Goal: Information Seeking & Learning: Learn about a topic

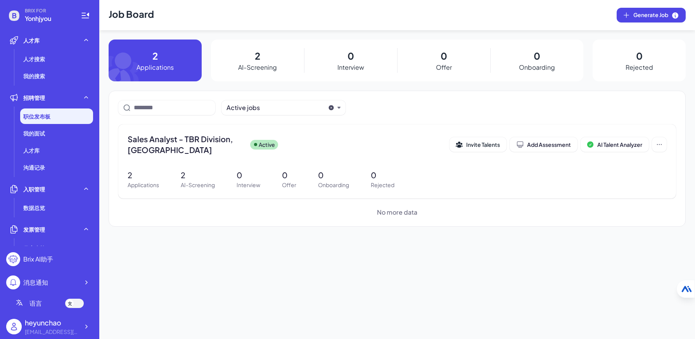
click at [410, 240] on div "Job Board Generate Job 2 Applications 2 AI-Screening 0 Interview 0 Offer 0 Onbo…" at bounding box center [397, 169] width 596 height 339
click at [59, 130] on div "我的面试" at bounding box center [56, 134] width 73 height 16
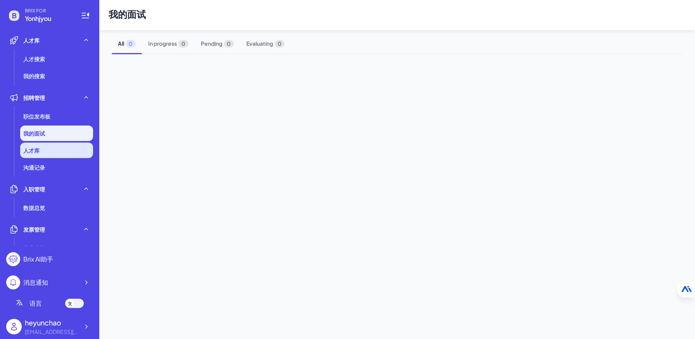
click at [54, 152] on li "人才库" at bounding box center [56, 151] width 73 height 16
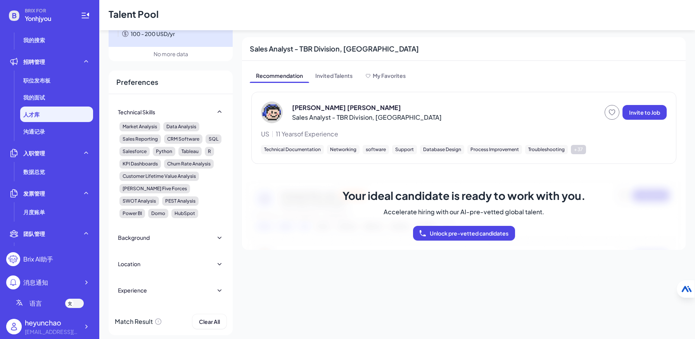
scroll to position [44, 0]
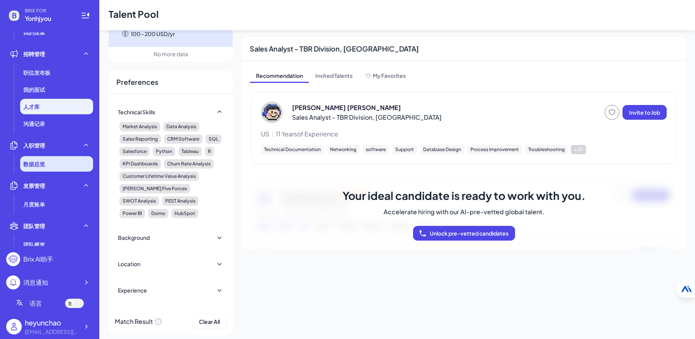
click at [45, 164] on div "数据总览" at bounding box center [56, 164] width 73 height 16
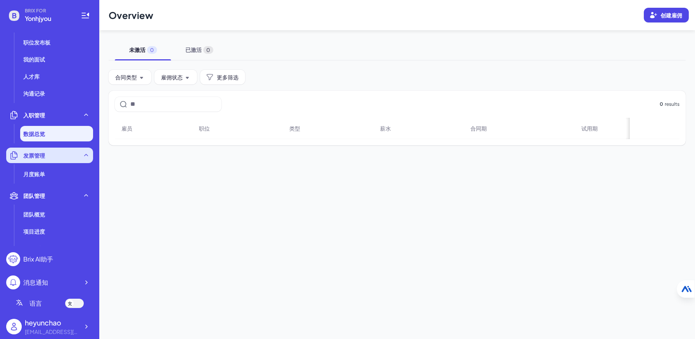
scroll to position [81, 0]
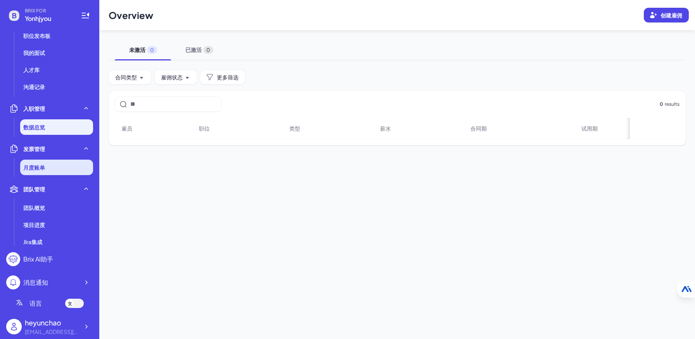
click at [50, 167] on li "月度账单" at bounding box center [56, 168] width 73 height 16
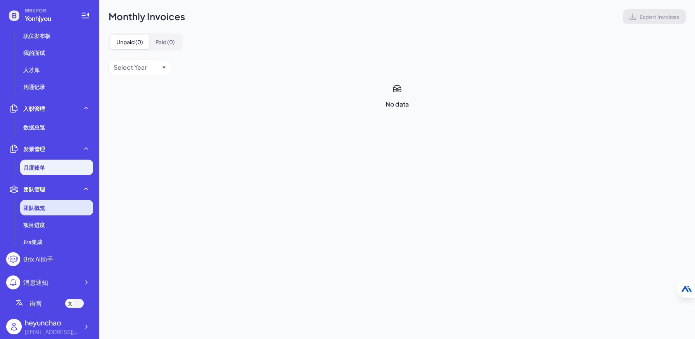
click at [44, 209] on span "团队概览" at bounding box center [34, 208] width 22 height 8
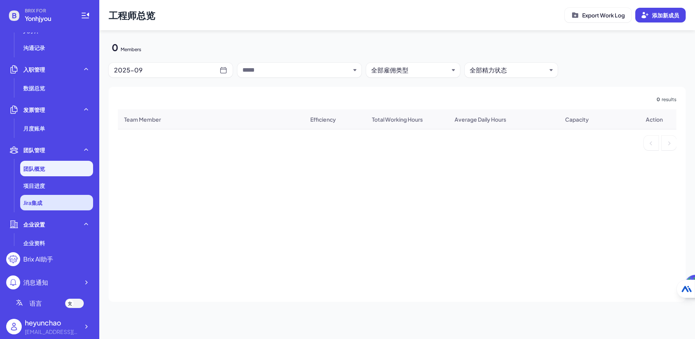
scroll to position [155, 0]
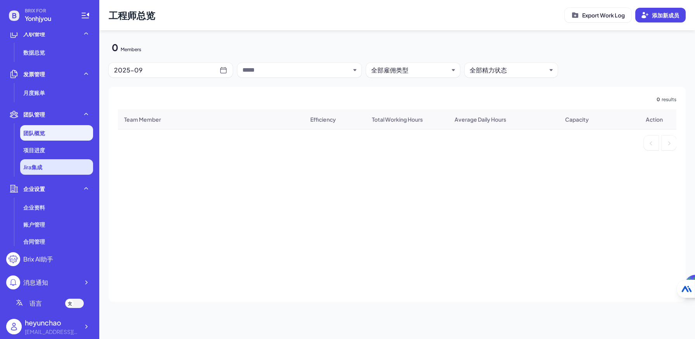
click at [50, 171] on li "Jira集成" at bounding box center [56, 167] width 73 height 16
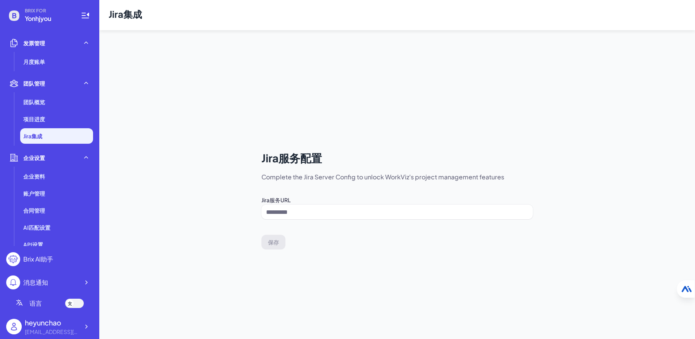
scroll to position [195, 0]
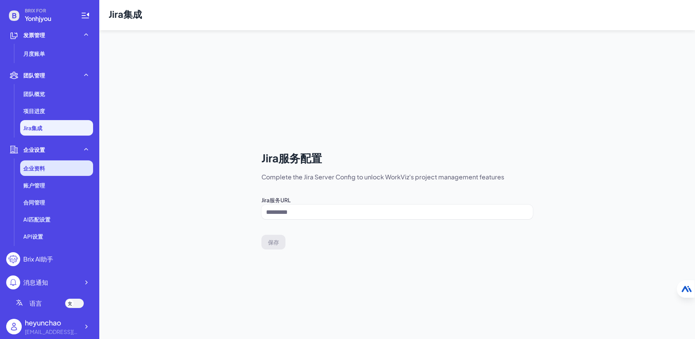
click at [54, 169] on li "企业资料" at bounding box center [56, 169] width 73 height 16
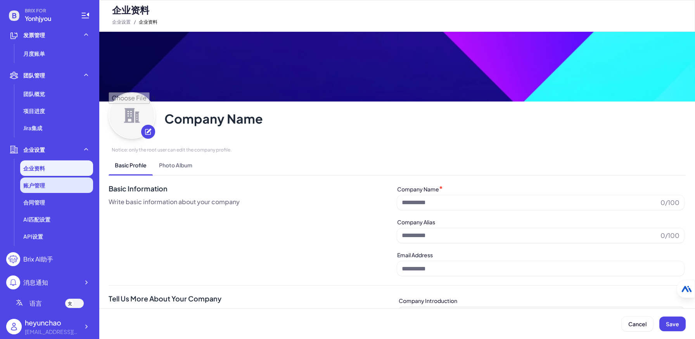
type input "********"
type input "**********"
click at [51, 181] on li "账户管理" at bounding box center [56, 186] width 73 height 16
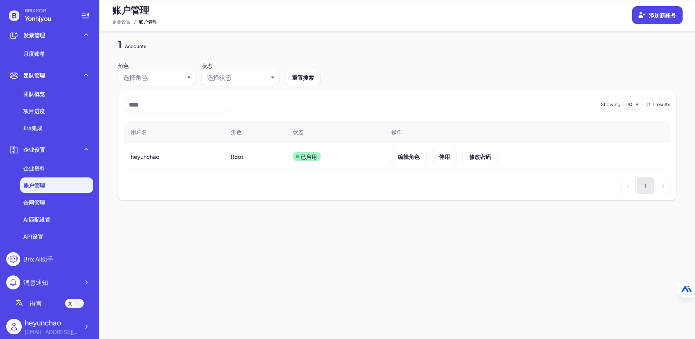
click at [274, 207] on div "1 Accounts 角色 选择角色 状态 选择状态 重置搜索 Showing 10 of 1 results 用户名 角色 状态 操作 heyunchao …" at bounding box center [397, 185] width 596 height 307
click at [49, 205] on div "合同管理" at bounding box center [56, 203] width 73 height 16
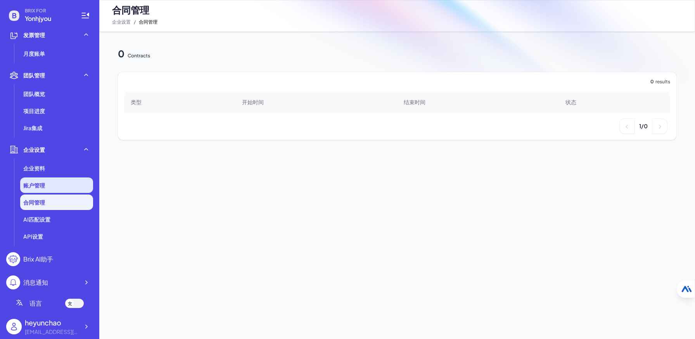
click at [45, 182] on li "账户管理" at bounding box center [56, 186] width 73 height 16
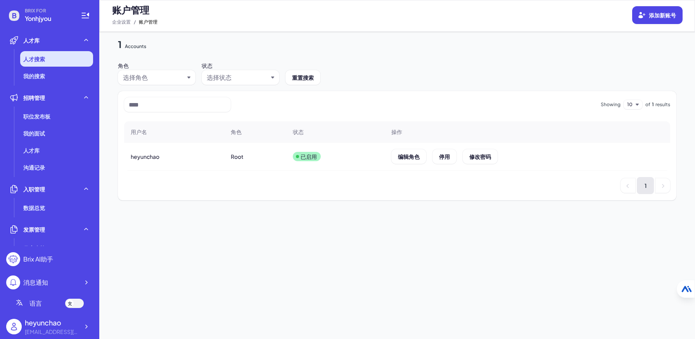
click at [47, 65] on li "人才搜索" at bounding box center [56, 59] width 73 height 16
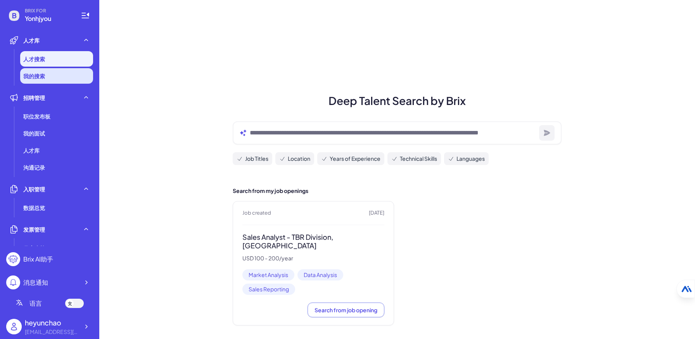
click at [47, 81] on li "我的搜索" at bounding box center [56, 76] width 73 height 16
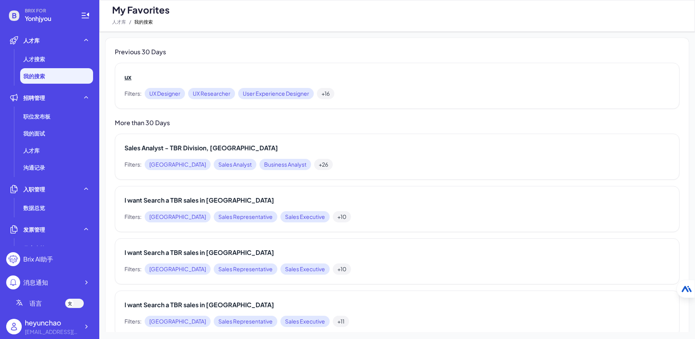
click at [137, 81] on h2 "ux" at bounding box center [396, 77] width 545 height 9
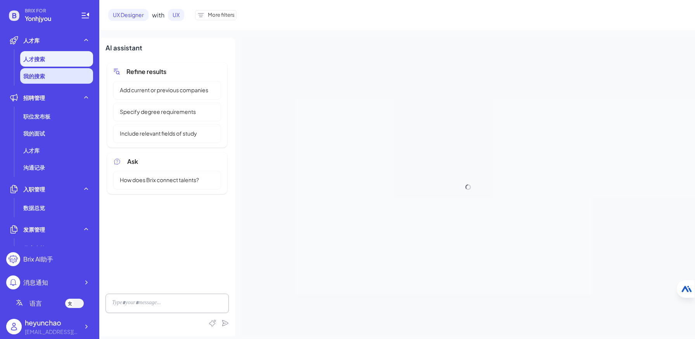
click at [54, 72] on li "我的搜索" at bounding box center [56, 76] width 73 height 16
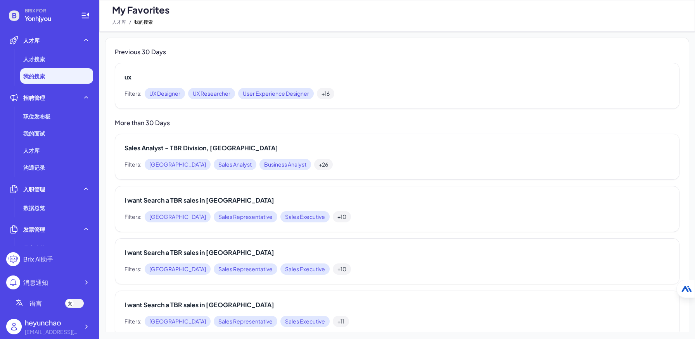
click at [126, 76] on h2 "ux" at bounding box center [396, 77] width 545 height 9
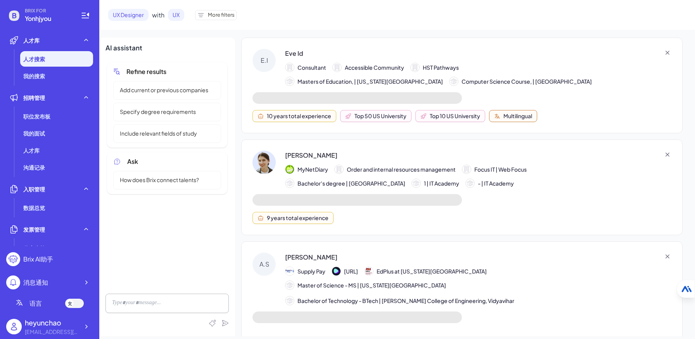
scroll to position [0, 0]
click at [483, 200] on div "[PERSON_NAME] MyNetDiary Order and internal resources management Focus IT | Web…" at bounding box center [461, 187] width 441 height 96
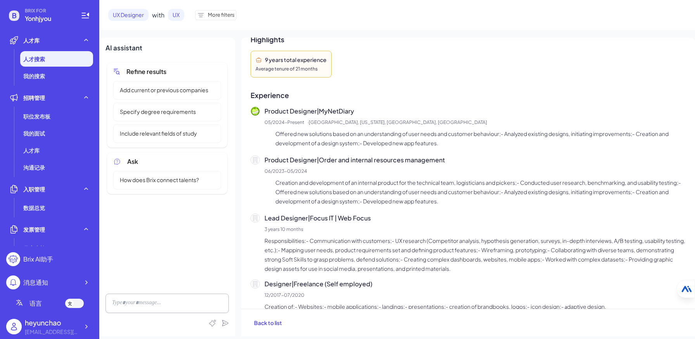
scroll to position [174, 0]
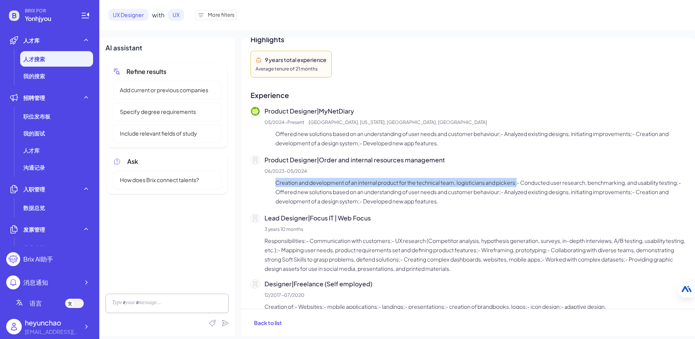
drag, startPoint x: 276, startPoint y: 183, endPoint x: 520, endPoint y: 181, distance: 243.9
click at [520, 181] on li "Creation and development of an internal product for the technical team, logisti…" at bounding box center [479, 192] width 413 height 28
copy li "Creation and development of an internal product for the technical team, logisti…"
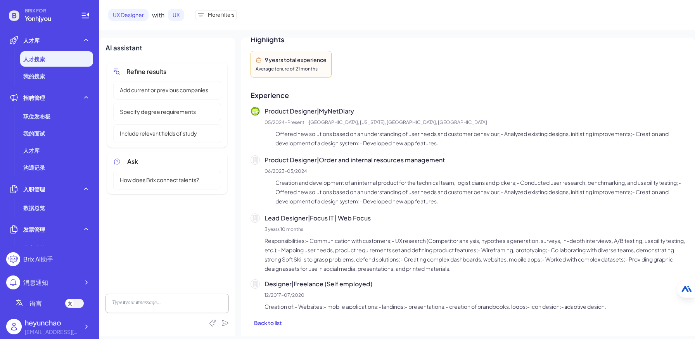
click at [546, 185] on li "Creation and development of an internal product for the technical team, logisti…" at bounding box center [479, 192] width 413 height 28
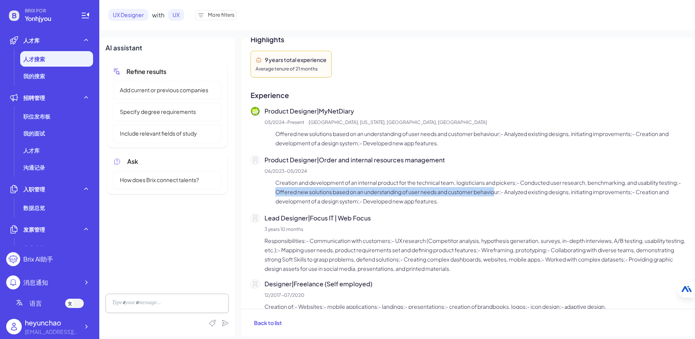
drag, startPoint x: 299, startPoint y: 192, endPoint x: 520, endPoint y: 190, distance: 220.2
click at [520, 190] on li "Creation and development of an internal product for the technical team, logisti…" at bounding box center [479, 192] width 413 height 28
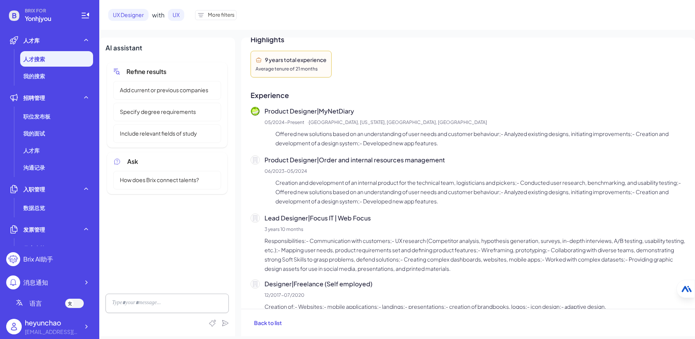
click at [531, 190] on li "Creation and development of an internal product for the technical team, logisti…" at bounding box center [479, 192] width 413 height 28
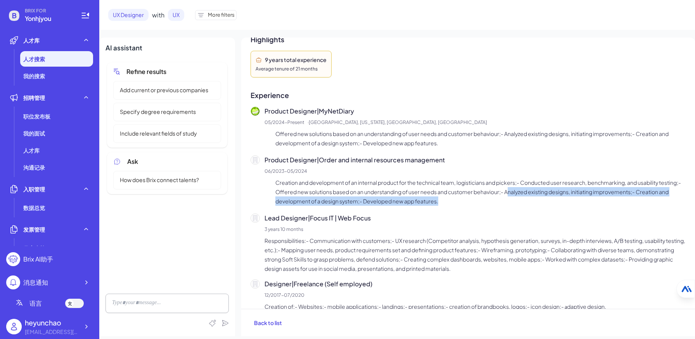
drag, startPoint x: 533, startPoint y: 192, endPoint x: 545, endPoint y: 205, distance: 17.6
click at [545, 205] on li "Creation and development of an internal product for the technical team, logisti…" at bounding box center [479, 192] width 413 height 28
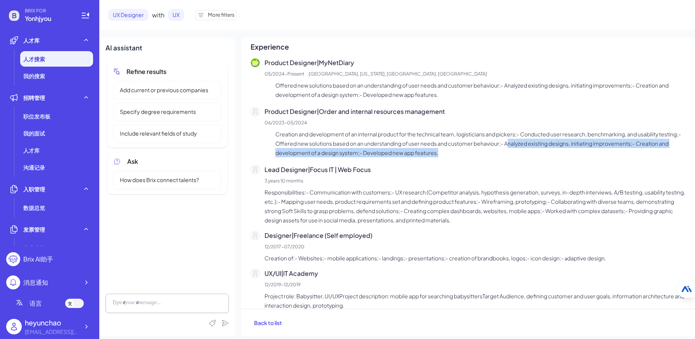
scroll to position [224, 0]
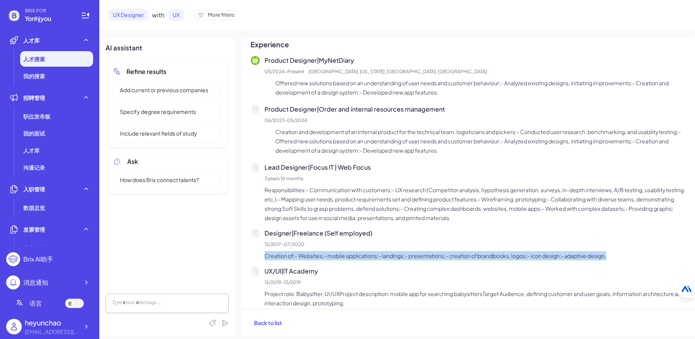
drag, startPoint x: 265, startPoint y: 256, endPoint x: 519, endPoint y: 257, distance: 254.4
click at [660, 240] on p "Creation of:- Websites;- mobile applications;- landings;- presentations;- creat…" at bounding box center [474, 255] width 421 height 9
copy p "Creation of:- Websites;- mobile applications;- landings;- presentations;- creat…"
click at [309, 240] on p "Creation of:- Websites;- mobile applications;- landings;- presentations;- creat…" at bounding box center [474, 255] width 421 height 9
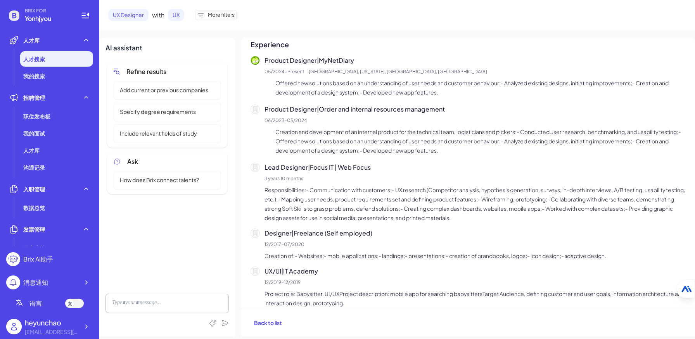
click at [299, 240] on p "Creation of:- Websites;- mobile applications;- landings;- presentations;- creat…" at bounding box center [474, 255] width 421 height 9
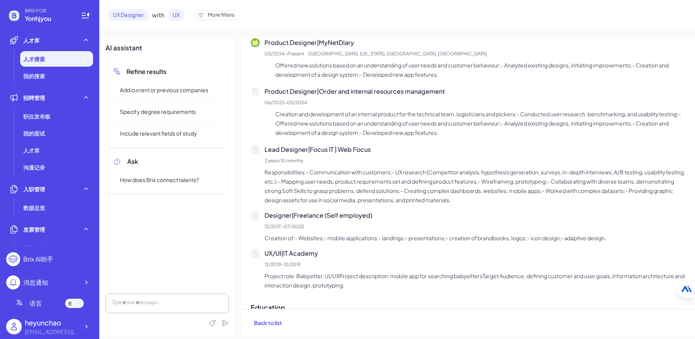
scroll to position [244, 0]
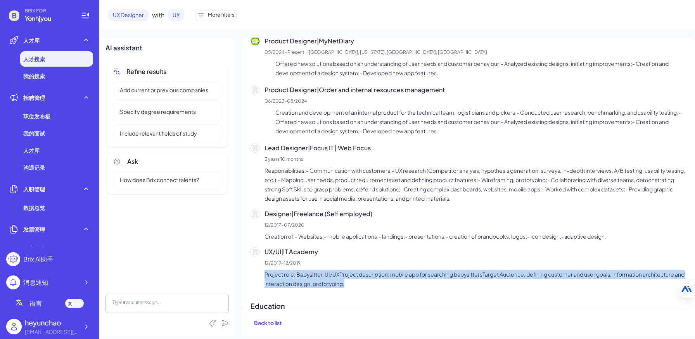
drag, startPoint x: 266, startPoint y: 276, endPoint x: 378, endPoint y: 286, distance: 112.5
click at [378, 240] on p "Project role: Babysitter, UI/UXProject description: mobile app for searching ba…" at bounding box center [474, 279] width 421 height 19
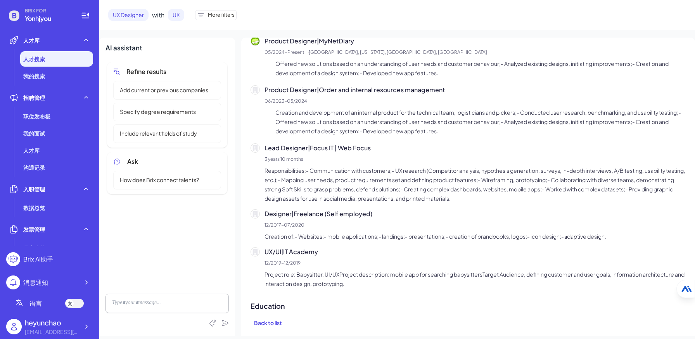
click at [323, 183] on p "Responsibilities:- Communication with customers;- UX research (Competitor analy…" at bounding box center [474, 184] width 421 height 37
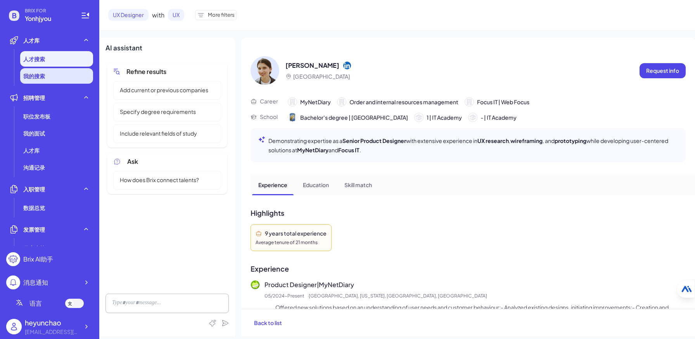
click at [62, 76] on li "我的搜索" at bounding box center [56, 76] width 73 height 16
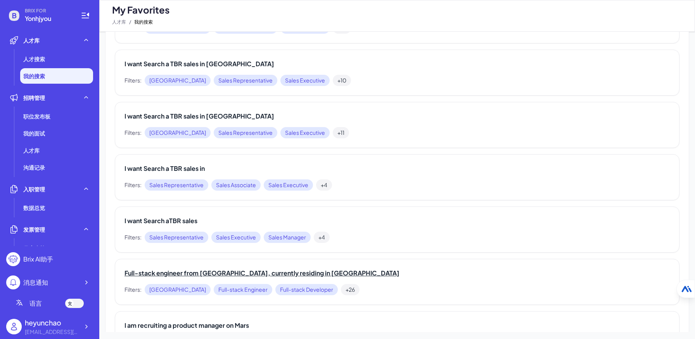
scroll to position [190, 0]
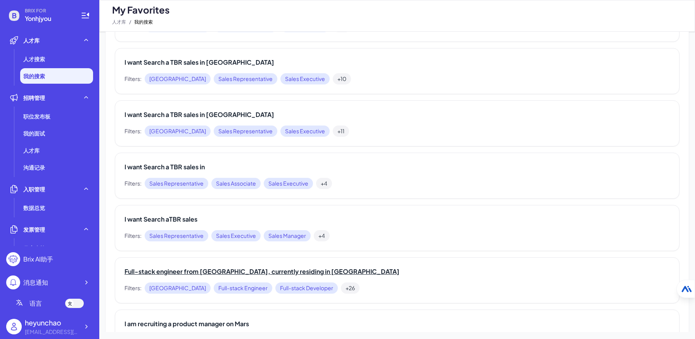
click at [173, 240] on h2 "Full-stack engineer from [GEOGRAPHIC_DATA], currently residing in [GEOGRAPHIC_D…" at bounding box center [396, 271] width 545 height 9
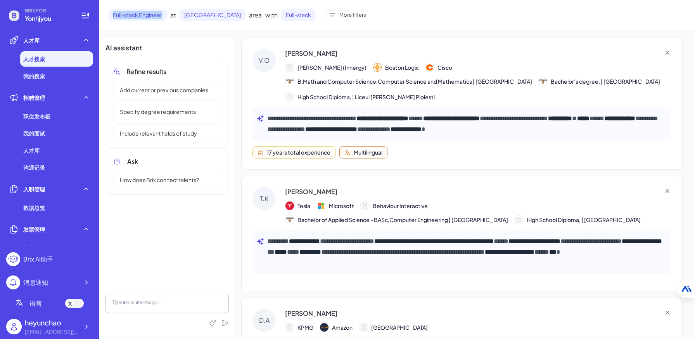
drag, startPoint x: 104, startPoint y: 11, endPoint x: 163, endPoint y: 18, distance: 59.7
click at [163, 18] on div "Full-stack Engineer at [GEOGRAPHIC_DATA] area with Full-stack More filters" at bounding box center [397, 15] width 596 height 30
copy span "Full-stack Engineer"
drag, startPoint x: 183, startPoint y: 14, endPoint x: 222, endPoint y: 18, distance: 39.4
click at [222, 18] on span "[GEOGRAPHIC_DATA]" at bounding box center [213, 15] width 66 height 12
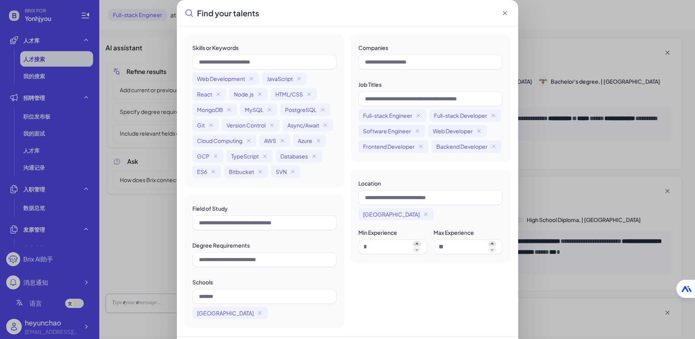
scroll to position [0, 0]
copy span "[GEOGRAPHIC_DATA]"
click at [504, 15] on icon at bounding box center [505, 13] width 8 height 8
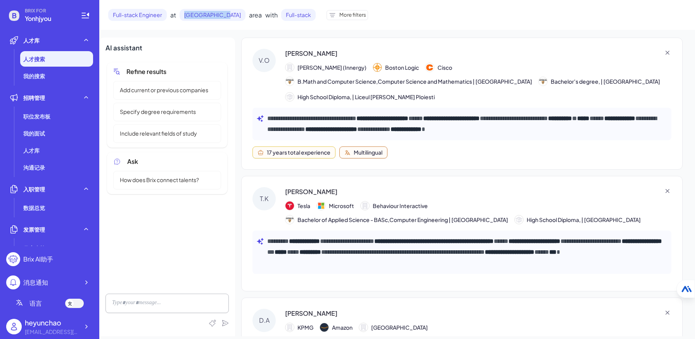
copy span "[GEOGRAPHIC_DATA]"
drag, startPoint x: 192, startPoint y: 17, endPoint x: 219, endPoint y: 19, distance: 26.9
click at [219, 19] on span "[GEOGRAPHIC_DATA]" at bounding box center [213, 15] width 66 height 12
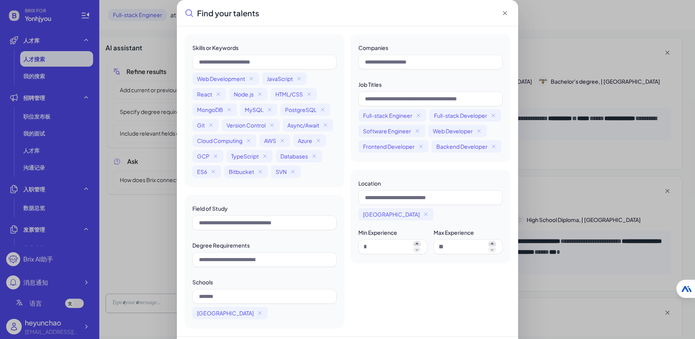
click at [133, 197] on div "Find your talents Skills or Keywords Web Development JavaScript React Node.js H…" at bounding box center [347, 182] width 695 height 364
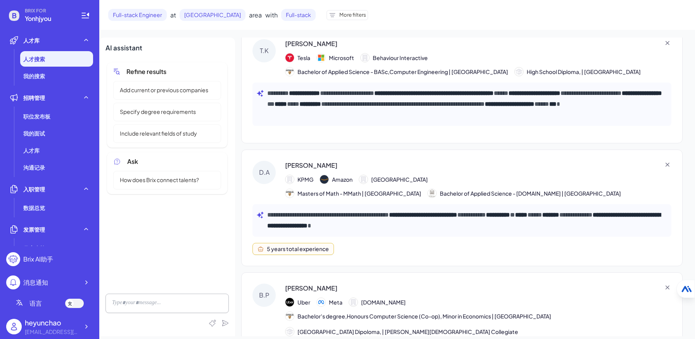
scroll to position [224, 0]
